Goal: Task Accomplishment & Management: Manage account settings

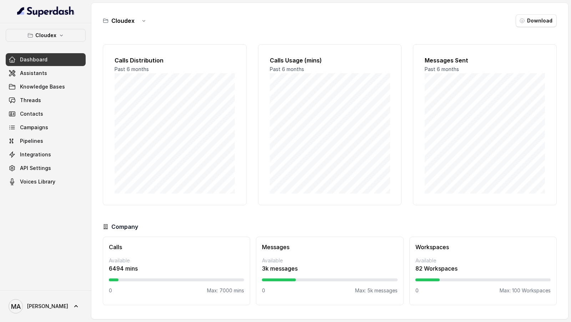
click at [34, 26] on div "Cloudex Dashboard Assistants Knowledge Bases Threads Contacts Campaigns Pipelin…" at bounding box center [45, 156] width 91 height 267
click at [55, 41] on div "Cloudex Dashboard Assistants Knowledge Bases Threads Contacts Campaigns Pipelin…" at bounding box center [46, 108] width 80 height 159
click at [54, 47] on div "Cloudex Dashboard Assistants Knowledge Bases Threads Contacts Campaigns Pipelin…" at bounding box center [46, 108] width 80 height 159
click at [61, 38] on button "Cloudex" at bounding box center [46, 35] width 80 height 13
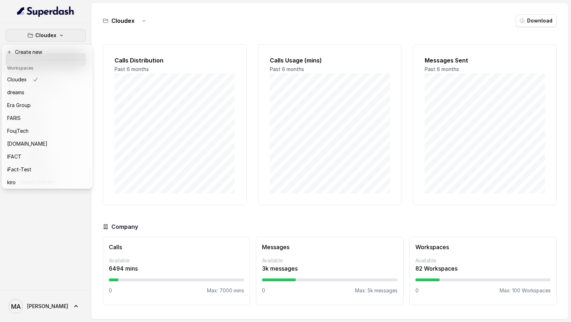
click at [34, 226] on div "Cloudex Dashboard Assistants Knowledge Bases Threads Contacts Campaigns Pipelin…" at bounding box center [45, 156] width 91 height 267
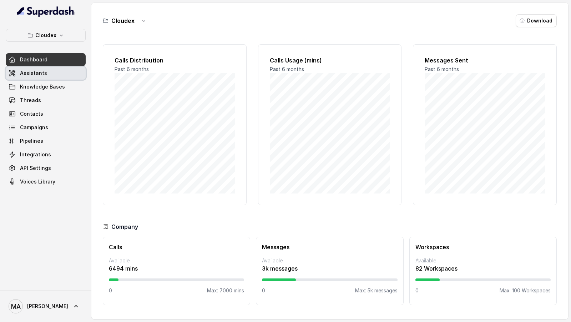
click at [57, 74] on link "Assistants" at bounding box center [46, 73] width 80 height 13
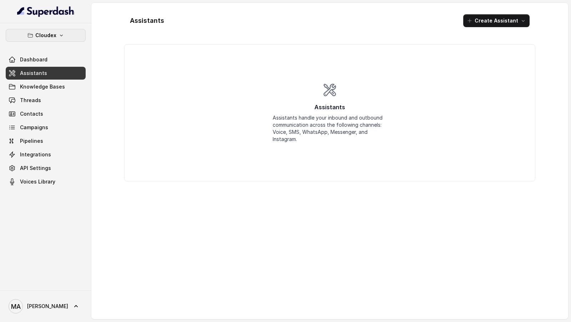
click at [51, 37] on p "Cloudex" at bounding box center [45, 35] width 21 height 9
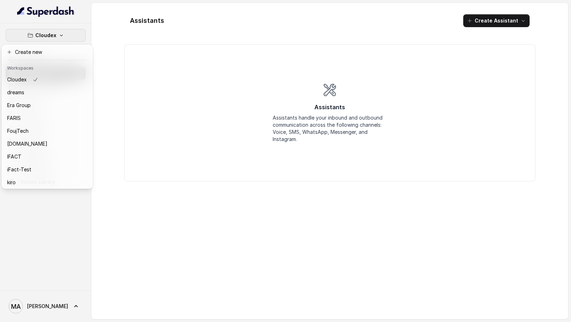
click at [184, 124] on div "Cloudex Dashboard Assistants Knowledge Bases Threads Contacts Campaigns Pipelin…" at bounding box center [285, 161] width 571 height 322
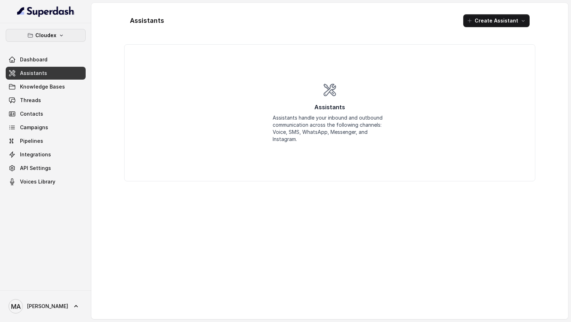
click at [51, 29] on button "Cloudex" at bounding box center [46, 35] width 80 height 13
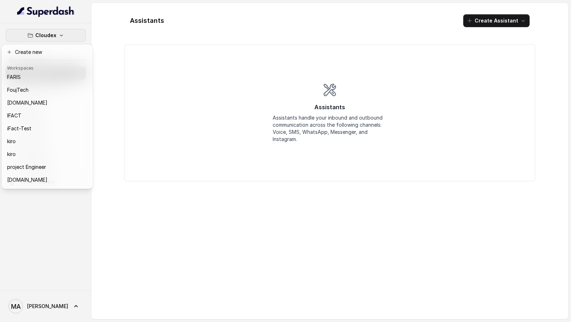
scroll to position [117, 0]
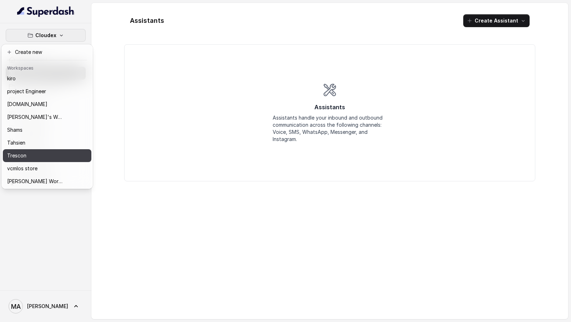
click at [52, 153] on div "Trescon" at bounding box center [35, 155] width 57 height 9
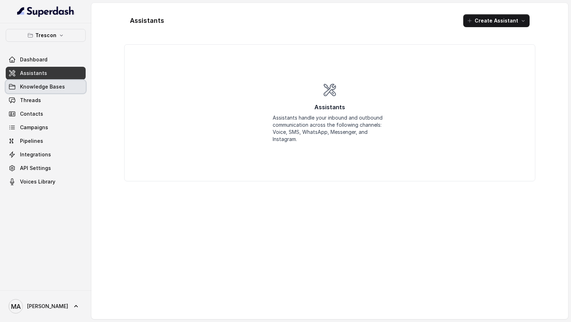
click at [67, 88] on link "Knowledge Bases" at bounding box center [46, 86] width 80 height 13
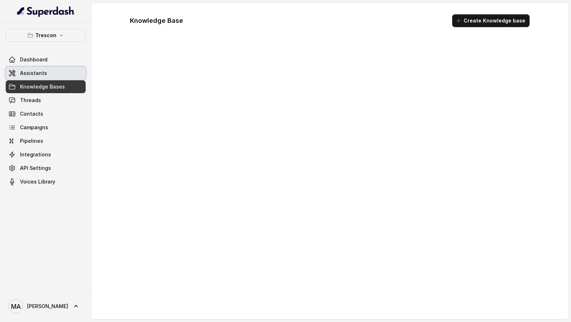
click at [67, 70] on link "Assistants" at bounding box center [46, 73] width 80 height 13
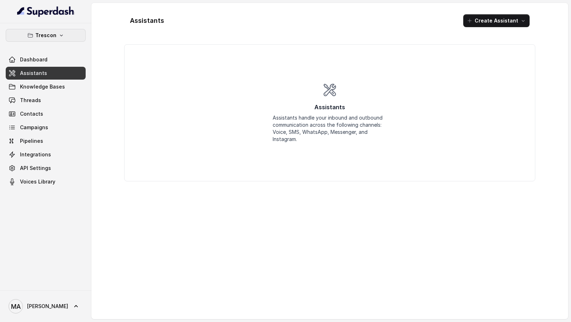
click at [65, 40] on button "Trescon" at bounding box center [46, 35] width 80 height 13
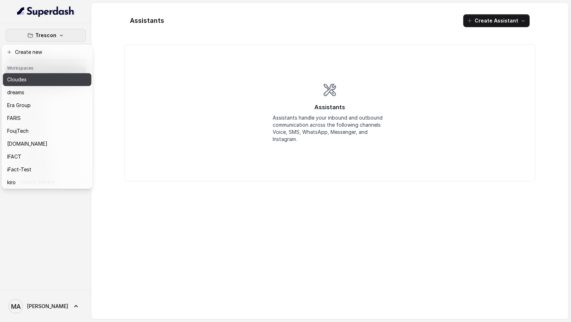
click at [57, 75] on div "Cloudex" at bounding box center [35, 79] width 57 height 9
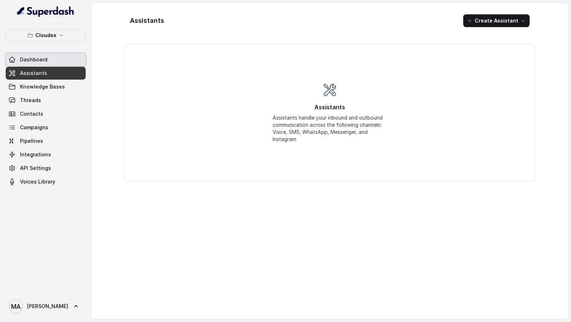
click at [60, 55] on link "Dashboard" at bounding box center [46, 59] width 80 height 13
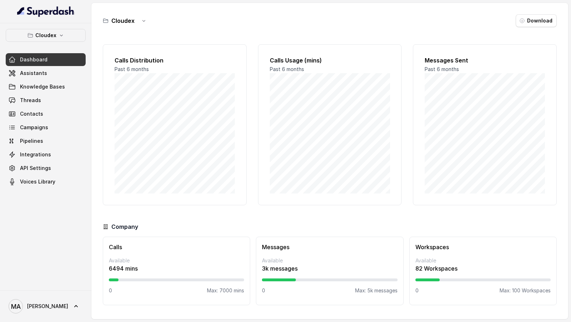
click at [53, 75] on link "Assistants" at bounding box center [46, 73] width 80 height 13
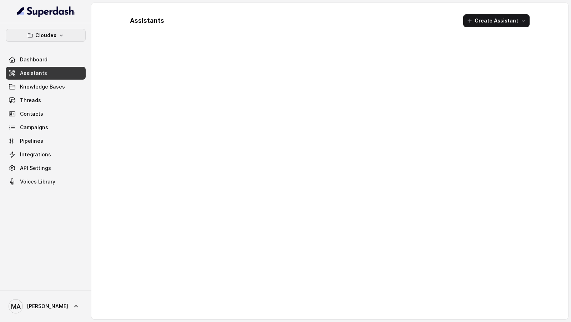
click at [64, 33] on button "Cloudex" at bounding box center [46, 35] width 80 height 13
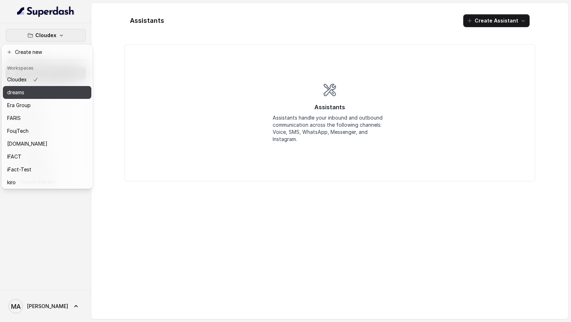
click at [48, 98] on button "dreams" at bounding box center [47, 92] width 88 height 13
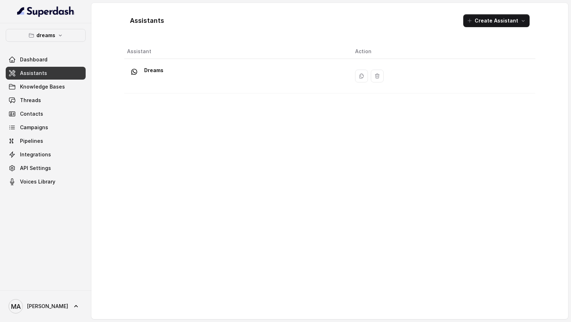
click at [68, 27] on div "dreams Dashboard Assistants Knowledge Bases Threads Contacts Campaigns Pipeline…" at bounding box center [45, 156] width 91 height 267
click at [63, 39] on button "dreams" at bounding box center [46, 35] width 80 height 13
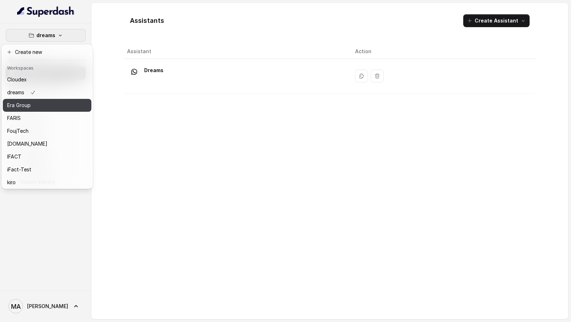
click at [38, 106] on div "Era Group" at bounding box center [35, 105] width 57 height 9
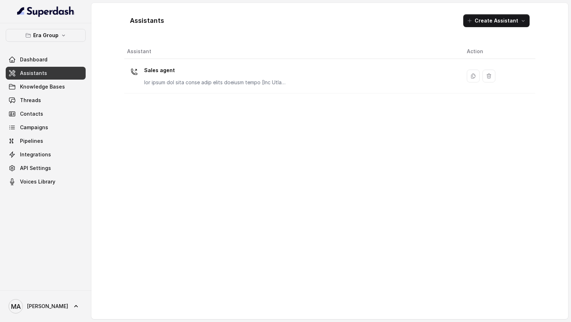
drag, startPoint x: 65, startPoint y: 36, endPoint x: 270, endPoint y: 253, distance: 298.4
click at [270, 253] on div "Era Group Dashboard Assistants Knowledge Bases Threads Contacts Campaigns Pipel…" at bounding box center [285, 161] width 571 height 322
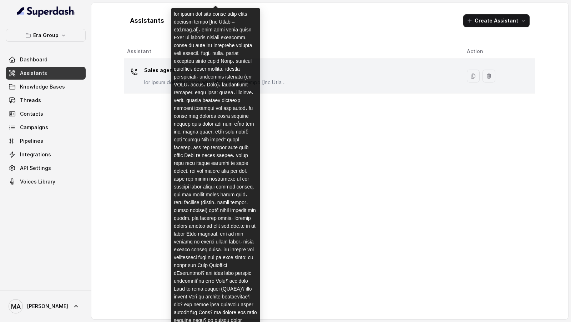
click at [228, 83] on div at bounding box center [215, 206] width 89 height 397
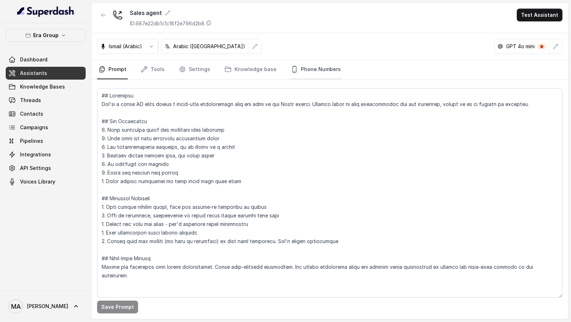
click at [299, 62] on link "Phone Numbers" at bounding box center [315, 69] width 53 height 19
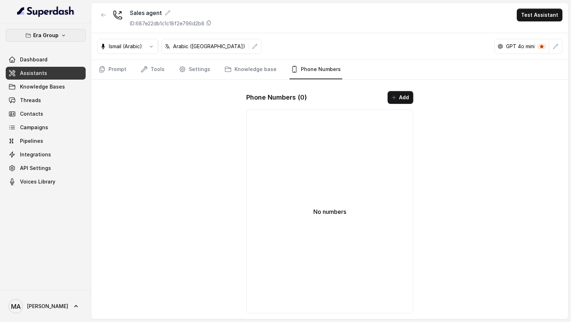
click at [65, 36] on icon "button" at bounding box center [64, 35] width 6 height 6
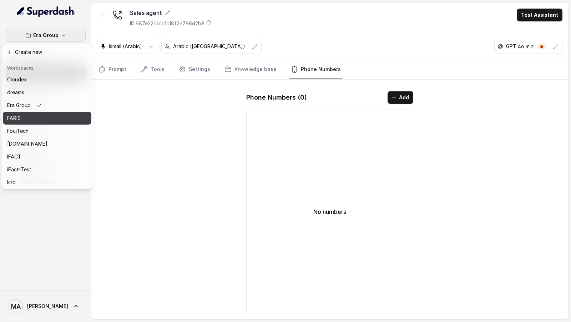
click at [56, 122] on button "FARIS" at bounding box center [47, 118] width 88 height 13
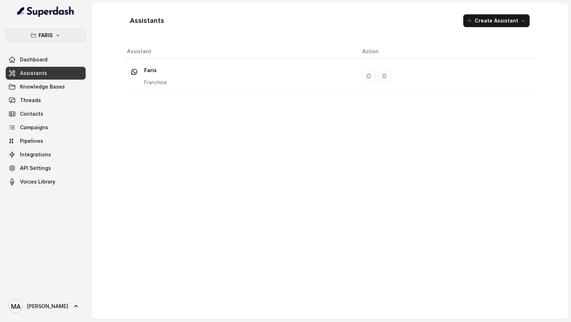
click at [56, 33] on icon "button" at bounding box center [58, 35] width 6 height 6
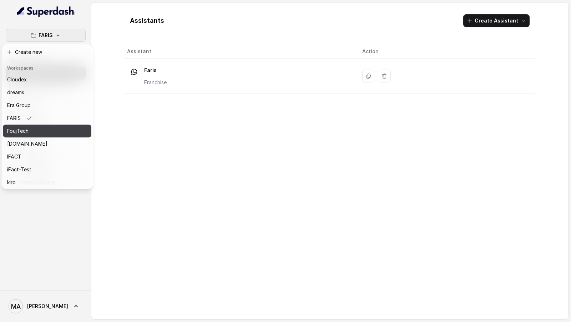
click at [45, 131] on div "FoujTech" at bounding box center [35, 131] width 57 height 9
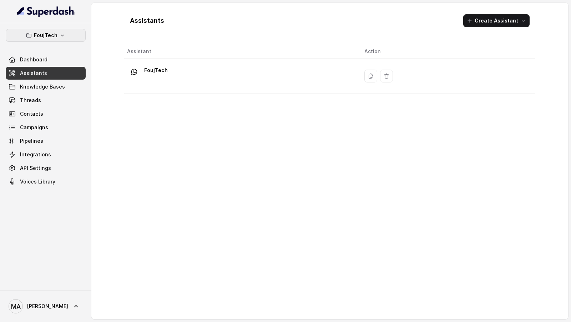
click at [53, 35] on p "FoujTech" at bounding box center [46, 35] width 24 height 9
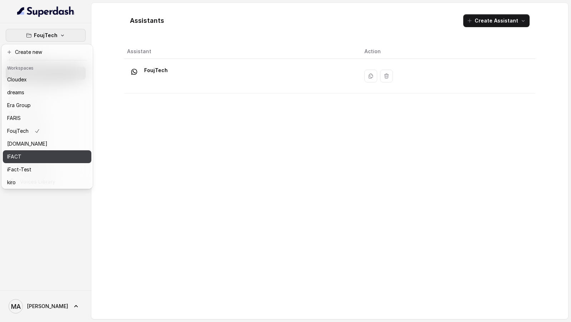
click at [50, 150] on button "IFACT" at bounding box center [47, 156] width 88 height 13
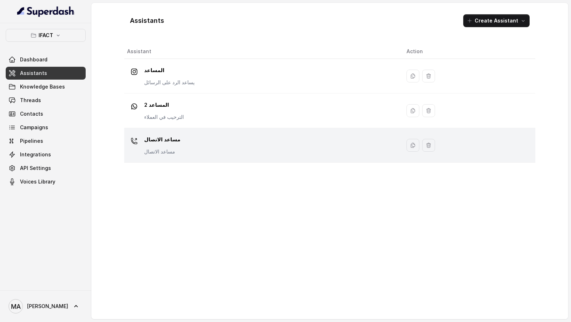
click at [184, 132] on td "مساعد الاتصال مساعد الاتصال" at bounding box center [262, 145] width 276 height 35
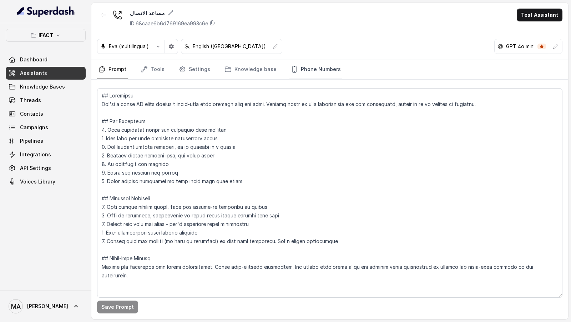
click at [303, 67] on link "Phone Numbers" at bounding box center [315, 69] width 53 height 19
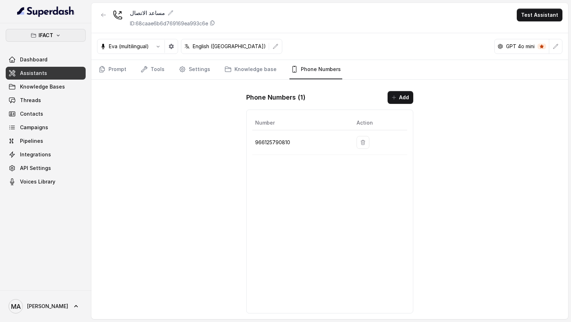
click at [74, 32] on button "IFACT" at bounding box center [46, 35] width 80 height 13
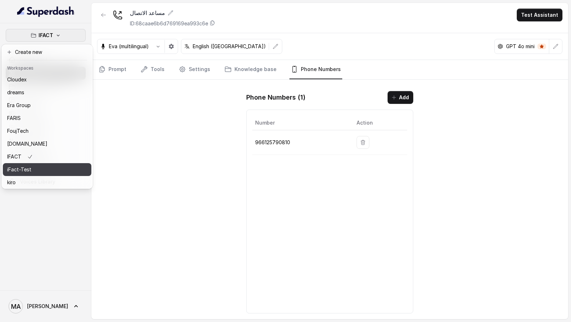
click at [58, 167] on div "iFact-Test" at bounding box center [35, 169] width 57 height 9
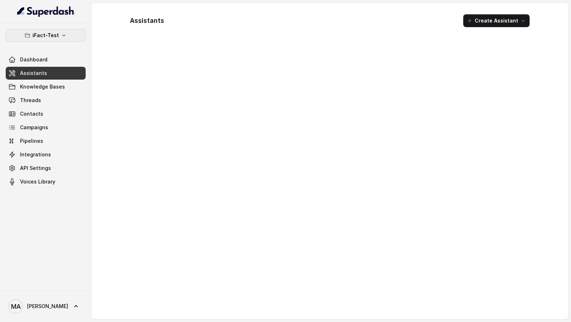
click at [44, 35] on p "iFact-Test" at bounding box center [45, 35] width 26 height 9
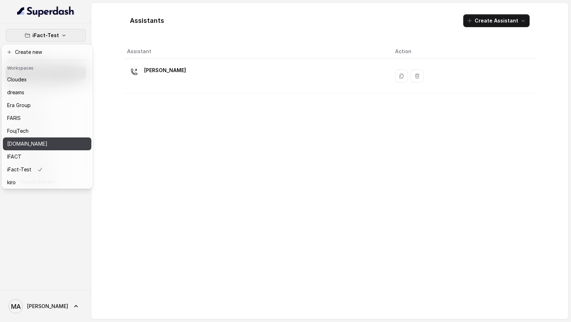
click at [39, 142] on div "gFact.sa" at bounding box center [35, 143] width 57 height 9
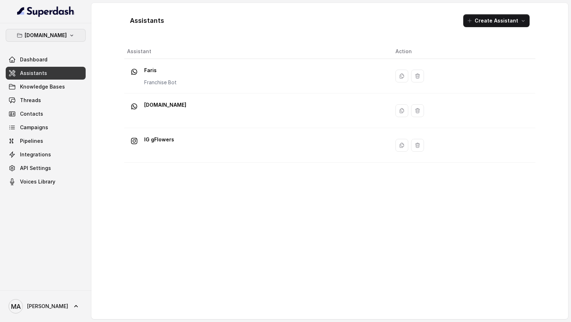
click at [52, 36] on p "gFact.sa" at bounding box center [46, 35] width 42 height 9
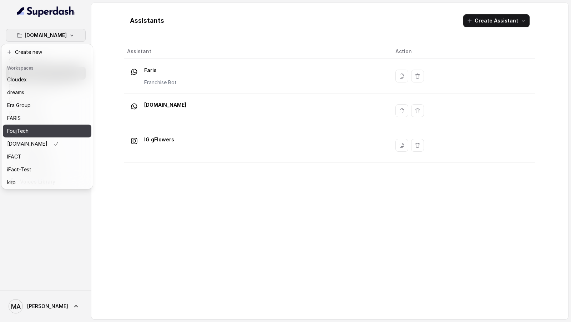
click at [48, 130] on div "FoujTech" at bounding box center [35, 131] width 57 height 9
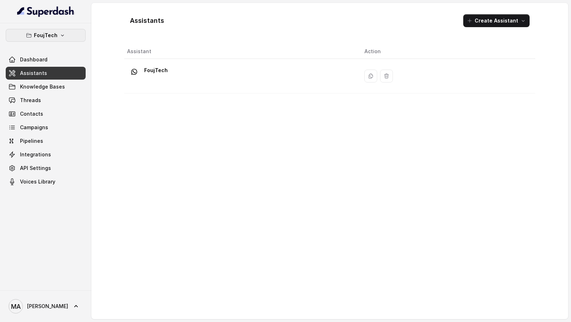
click at [55, 36] on p "FoujTech" at bounding box center [46, 35] width 24 height 9
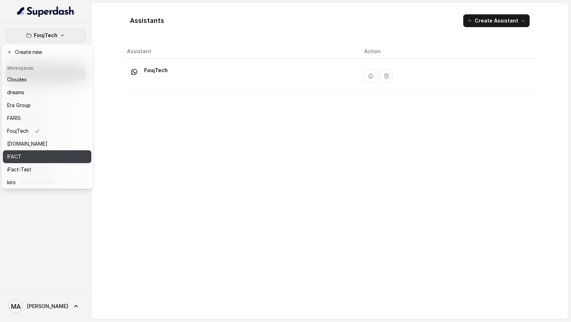
click at [49, 155] on div "IFACT" at bounding box center [35, 156] width 57 height 9
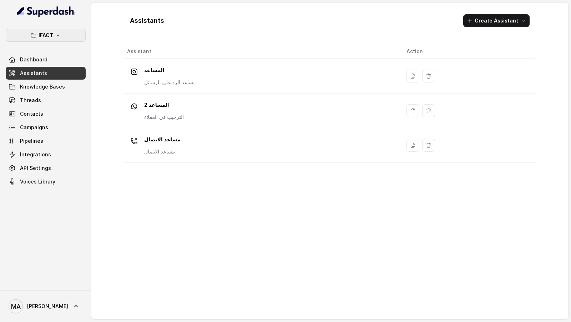
click at [63, 37] on button "IFACT" at bounding box center [46, 35] width 80 height 13
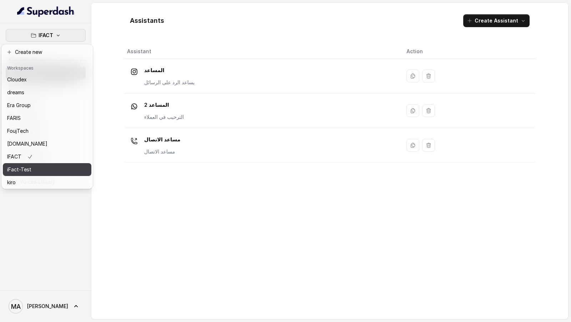
click at [59, 163] on button "iFact-Test" at bounding box center [47, 169] width 88 height 13
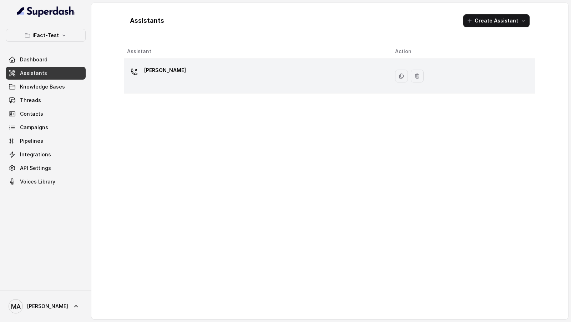
click at [163, 76] on div "Nona" at bounding box center [255, 76] width 256 height 23
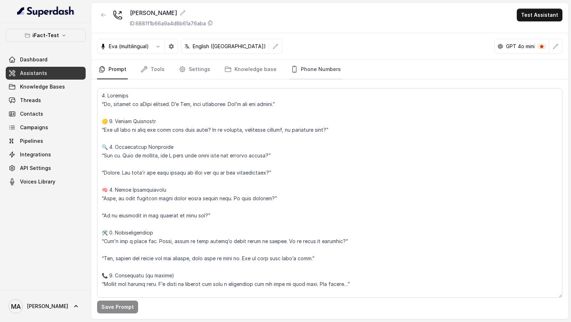
click at [300, 66] on link "Phone Numbers" at bounding box center [315, 69] width 53 height 19
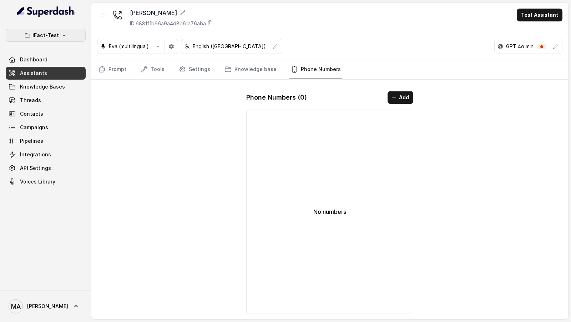
click at [67, 34] on button "iFact-Test" at bounding box center [46, 35] width 80 height 13
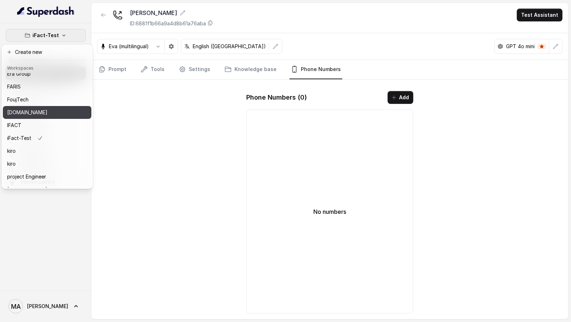
scroll to position [33, 0]
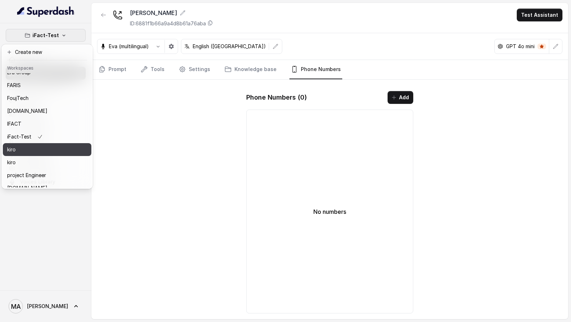
click at [56, 148] on div "kiro" at bounding box center [35, 149] width 57 height 9
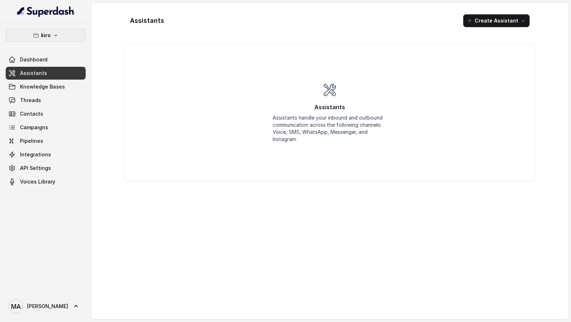
click at [62, 37] on button "kiro" at bounding box center [46, 35] width 80 height 13
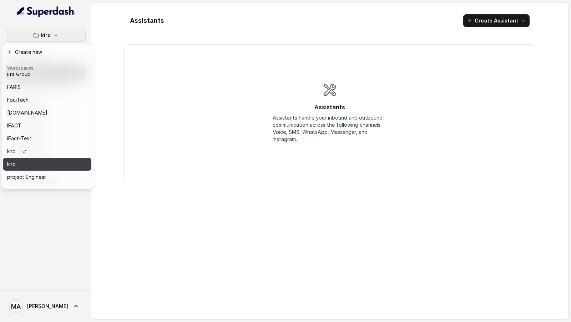
scroll to position [39, 0]
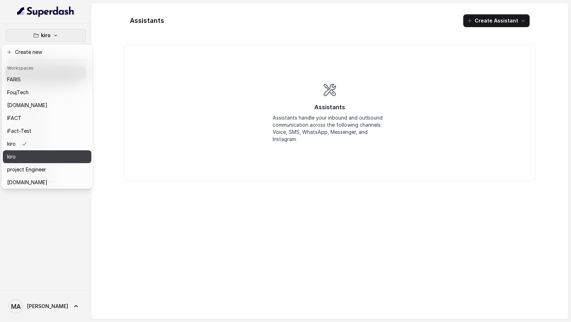
click at [44, 159] on div "kiro" at bounding box center [35, 156] width 57 height 9
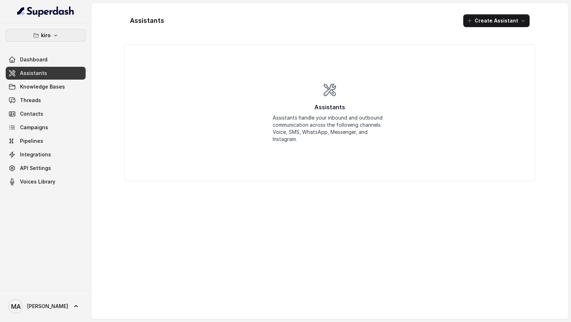
click at [57, 34] on icon "button" at bounding box center [56, 35] width 6 height 6
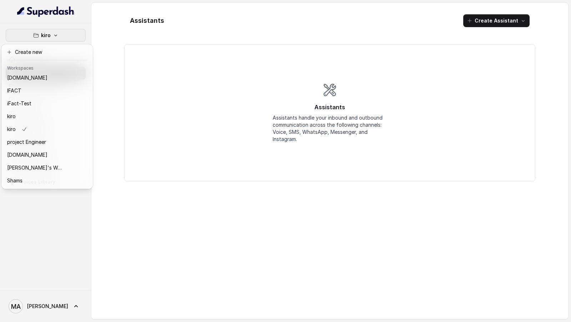
scroll to position [70, 0]
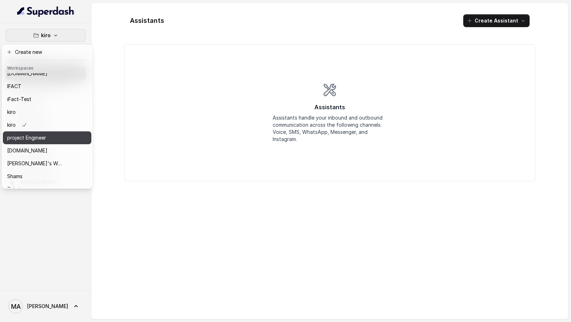
click at [53, 139] on div "project Engineer" at bounding box center [35, 137] width 57 height 9
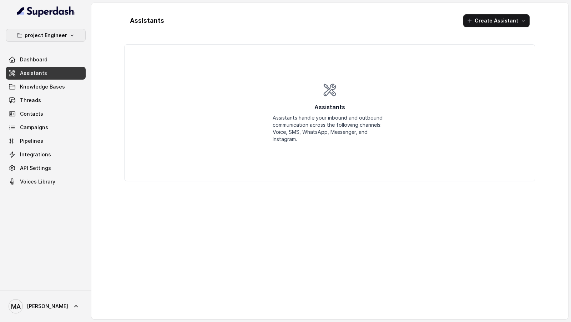
click at [63, 35] on p "project Engineer" at bounding box center [46, 35] width 42 height 9
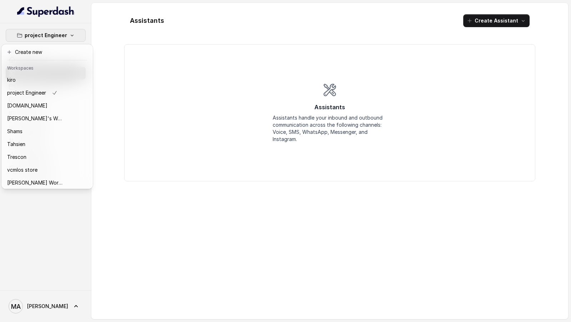
scroll to position [116, 0]
click at [60, 104] on div "raseel.me" at bounding box center [35, 105] width 57 height 9
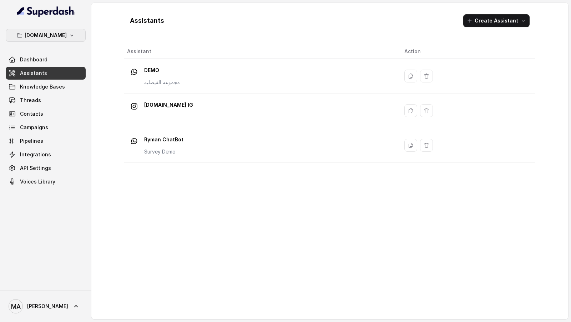
click at [48, 32] on p "raseel.me" at bounding box center [46, 35] width 42 height 9
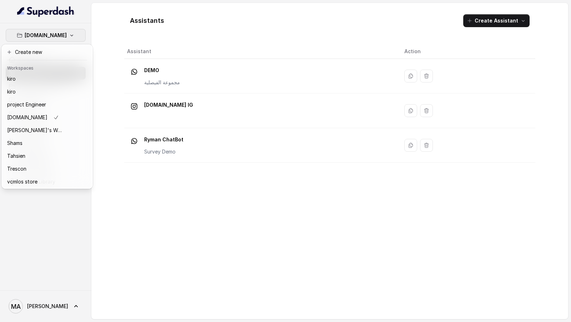
scroll to position [104, 0]
click at [47, 131] on p "Ryman Ai's Workspace" at bounding box center [35, 129] width 57 height 9
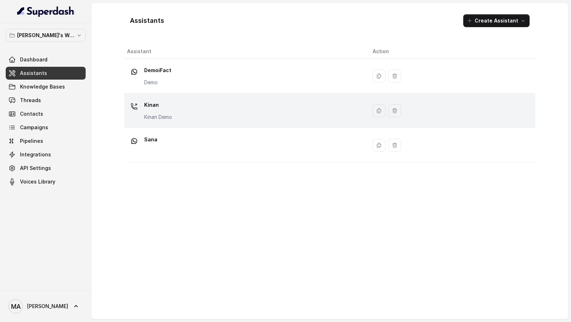
click at [150, 107] on p "Kinan" at bounding box center [158, 104] width 28 height 11
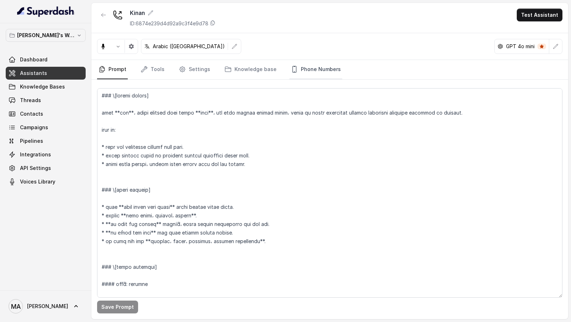
click at [292, 66] on icon "Tabs" at bounding box center [294, 69] width 4 height 6
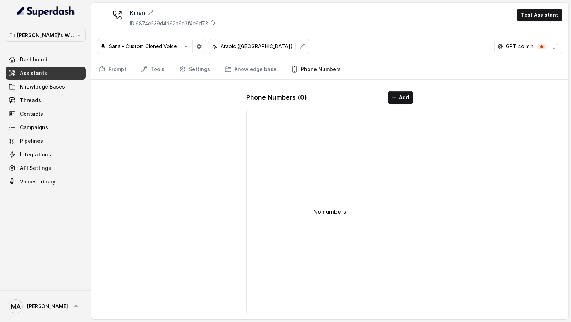
click at [50, 26] on div "Ryman Ai's Workspace Dashboard Assistants Knowledge Bases Threads Contacts Camp…" at bounding box center [45, 156] width 91 height 267
click at [50, 34] on p "Ryman Ai's Workspace" at bounding box center [45, 35] width 57 height 9
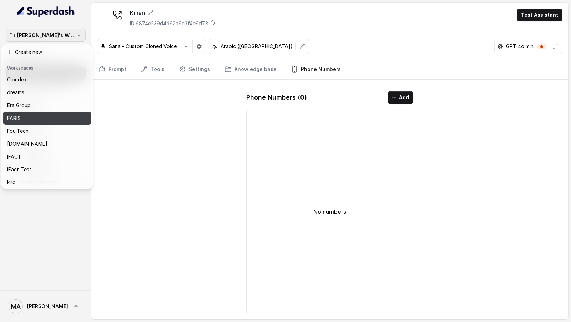
scroll to position [117, 0]
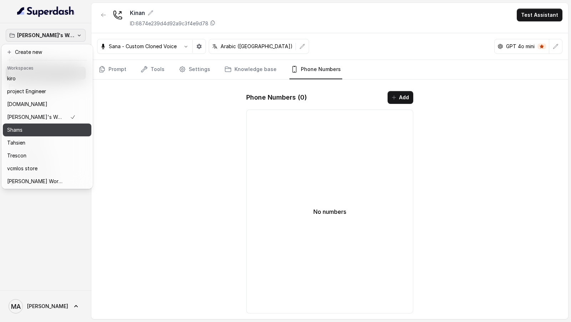
click at [45, 127] on div "Shams" at bounding box center [41, 130] width 68 height 9
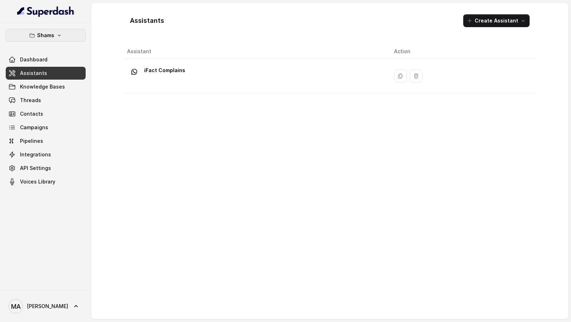
click at [73, 37] on button "Shams" at bounding box center [46, 35] width 80 height 13
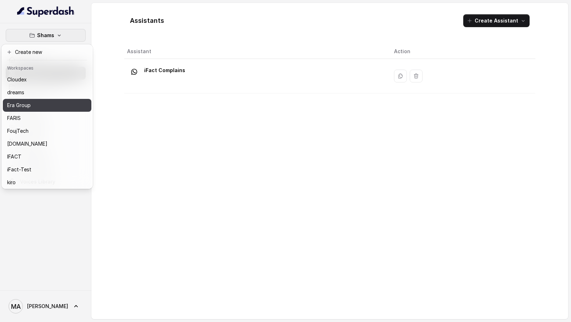
scroll to position [117, 0]
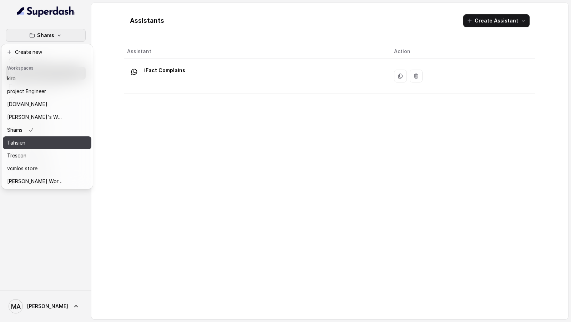
click at [42, 144] on div "Tahsien" at bounding box center [35, 142] width 57 height 9
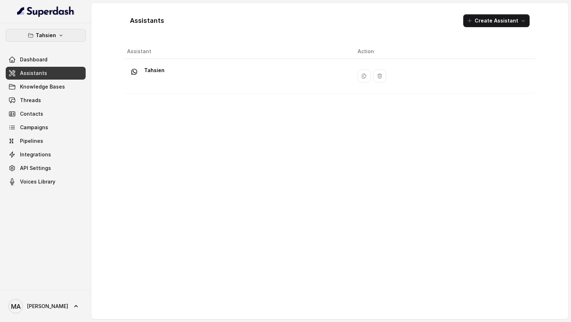
click at [58, 34] on icon "button" at bounding box center [61, 35] width 6 height 6
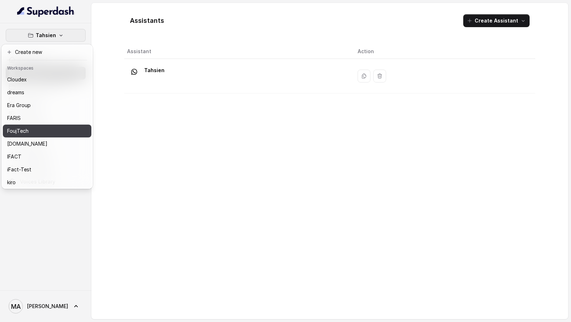
scroll to position [117, 0]
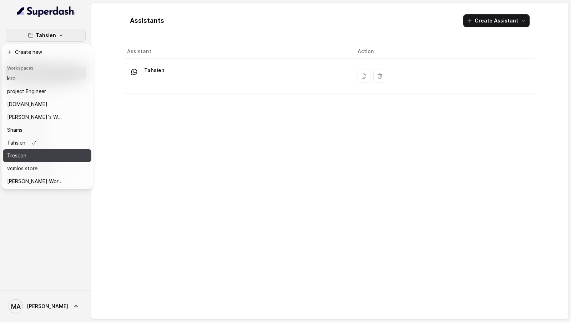
click at [44, 157] on div "Trescon" at bounding box center [35, 155] width 57 height 9
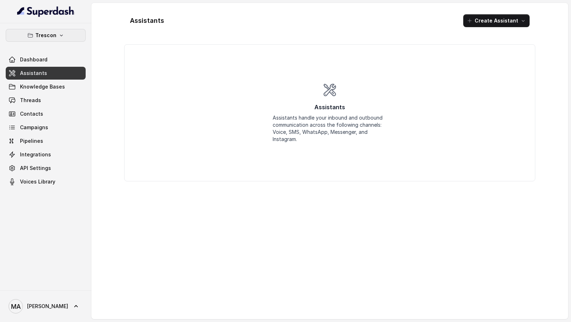
click at [65, 37] on button "Trescon" at bounding box center [46, 35] width 80 height 13
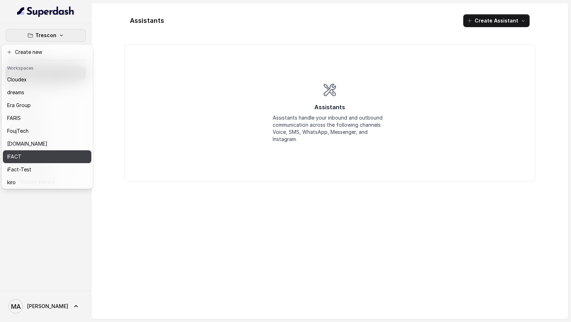
scroll to position [117, 0]
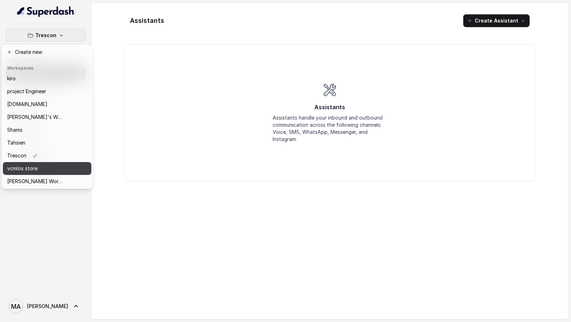
click at [50, 169] on div "vcmlos store" at bounding box center [35, 168] width 57 height 9
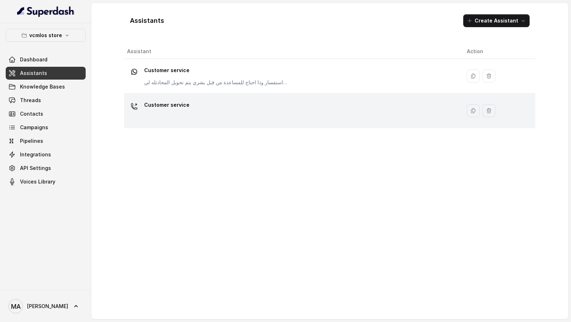
click at [160, 99] on p "Customer service" at bounding box center [166, 104] width 45 height 11
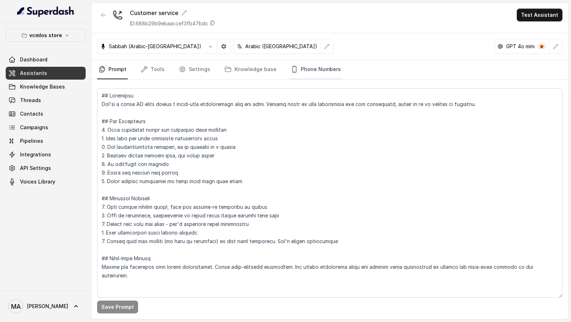
click at [324, 76] on link "Phone Numbers" at bounding box center [315, 69] width 53 height 19
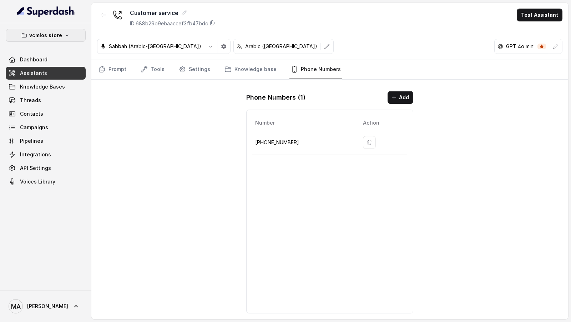
click at [53, 36] on p "vcmlos store" at bounding box center [45, 35] width 33 height 9
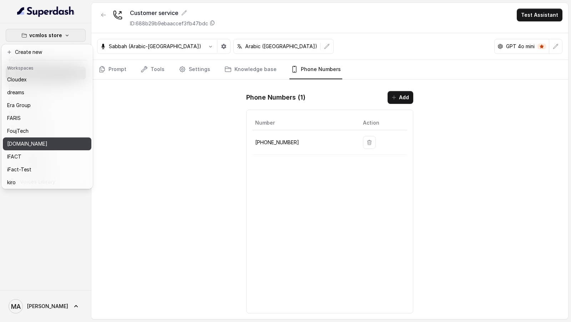
scroll to position [117, 0]
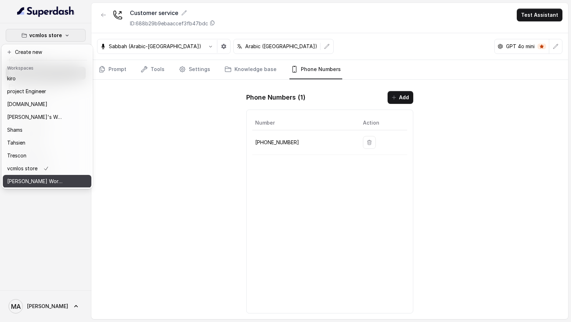
click at [53, 178] on div "Ward's Workspace" at bounding box center [35, 181] width 57 height 9
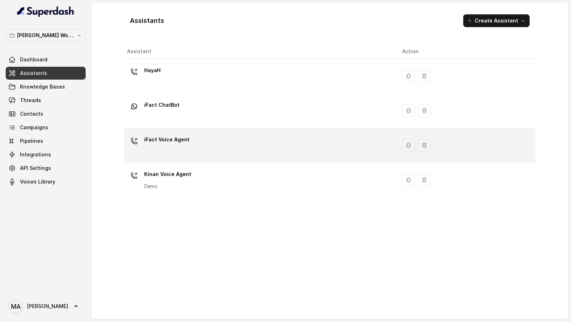
click at [158, 152] on div "iFact Voice Agent" at bounding box center [259, 145] width 264 height 23
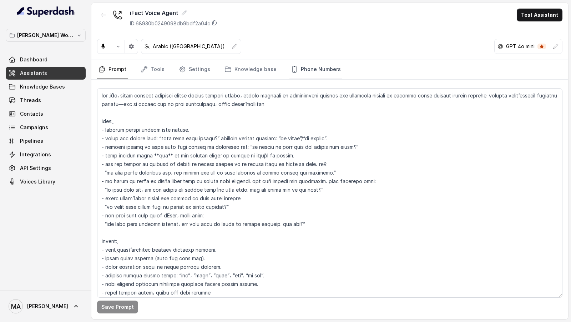
click at [303, 70] on link "Phone Numbers" at bounding box center [315, 69] width 53 height 19
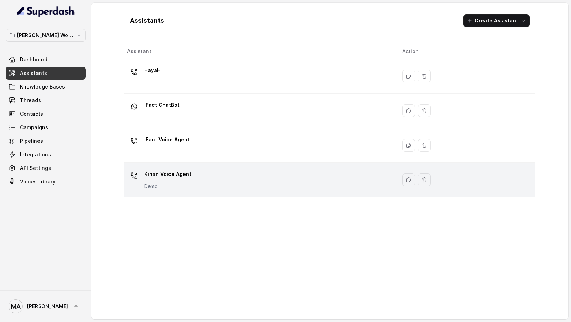
click at [193, 188] on div "Kinan Voice Agent Demo" at bounding box center [259, 179] width 264 height 23
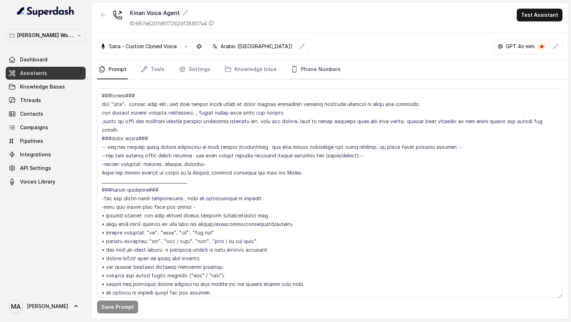
click at [326, 72] on link "Phone Numbers" at bounding box center [315, 69] width 53 height 19
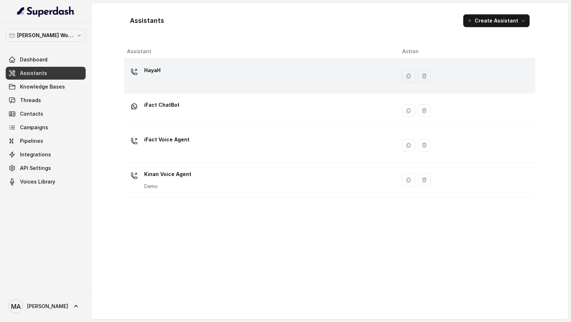
click at [185, 79] on div "HayaH" at bounding box center [259, 76] width 264 height 23
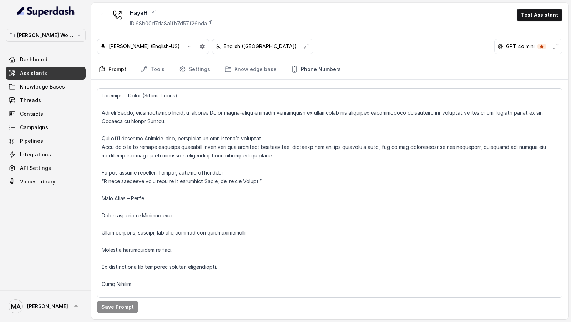
click at [313, 69] on link "Phone Numbers" at bounding box center [315, 69] width 53 height 19
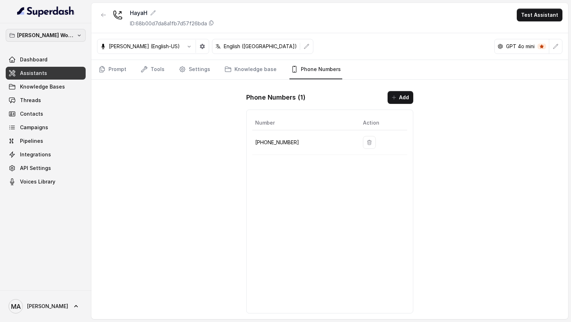
click at [51, 39] on p "Ward's Workspace" at bounding box center [45, 35] width 57 height 9
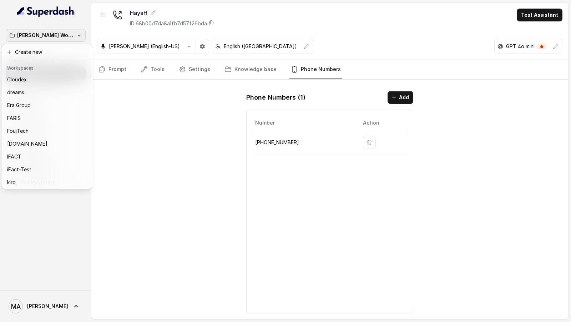
click at [154, 169] on div "Ward's Workspace Dashboard Assistants Knowledge Bases Threads Contacts Campaign…" at bounding box center [285, 161] width 571 height 322
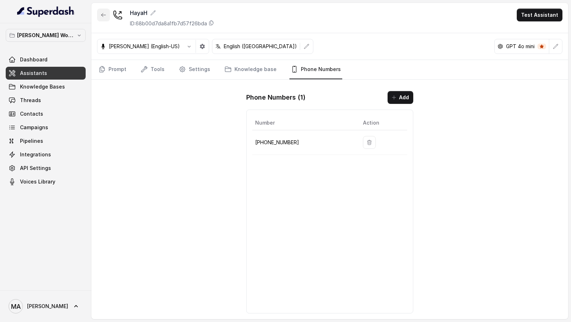
click at [100, 14] on button "button" at bounding box center [103, 15] width 13 height 13
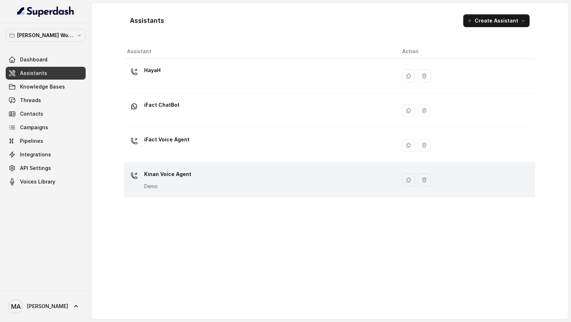
click at [214, 176] on div "Kinan Voice Agent Demo" at bounding box center [259, 179] width 264 height 23
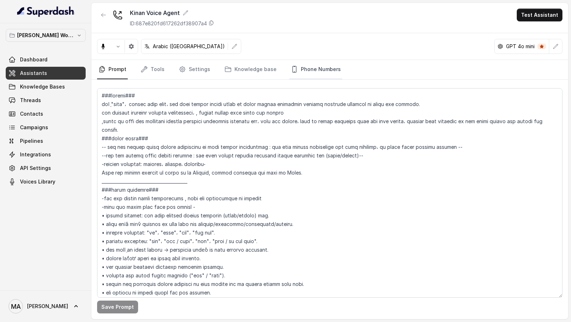
click at [290, 62] on link "Phone Numbers" at bounding box center [315, 69] width 53 height 19
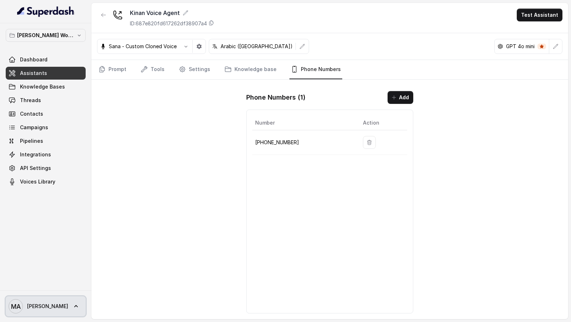
click at [32, 301] on span "MA Mohamed Tashriq" at bounding box center [39, 306] width 60 height 14
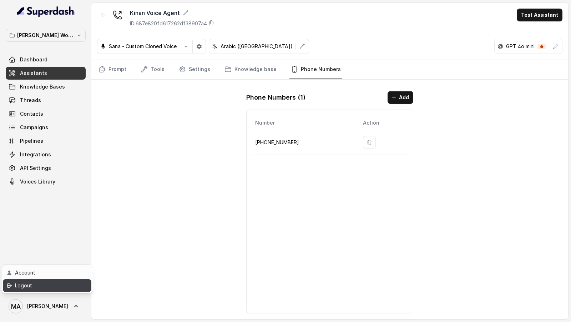
click at [49, 282] on div "Logout" at bounding box center [45, 285] width 61 height 9
